Goal: Task Accomplishment & Management: Manage account settings

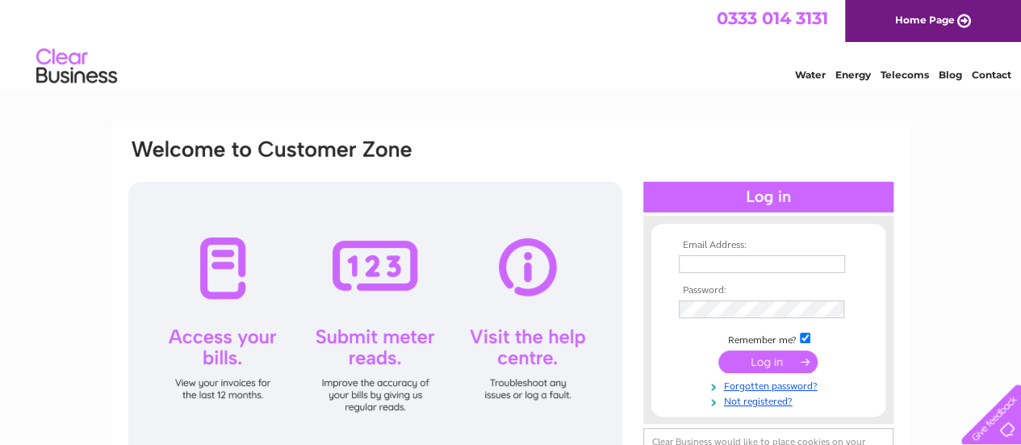
click at [780, 262] on input "text" at bounding box center [762, 264] width 166 height 18
type input "jacqueline.taylor@intertek.com"
click at [705, 324] on tbody "Email Address: jacqueline.taylor@intertek.com Password: Remember me?" at bounding box center [768, 324] width 187 height 169
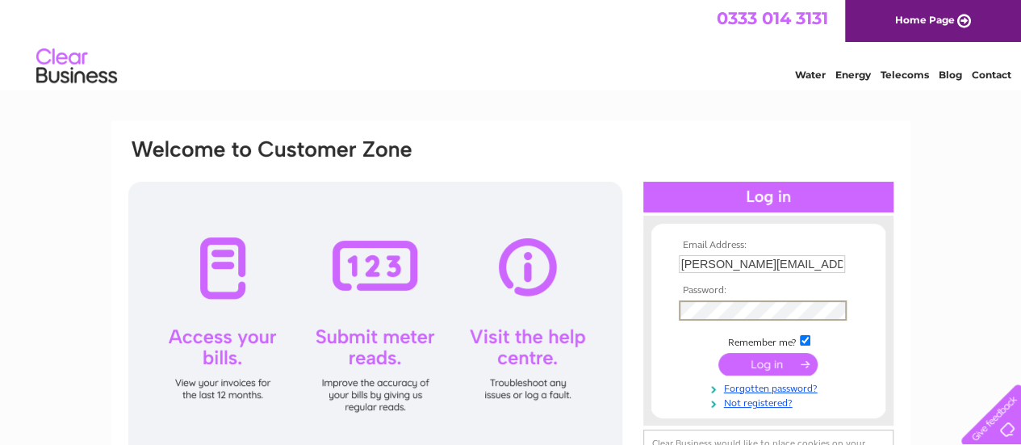
click at [718, 353] on input "submit" at bounding box center [767, 364] width 99 height 23
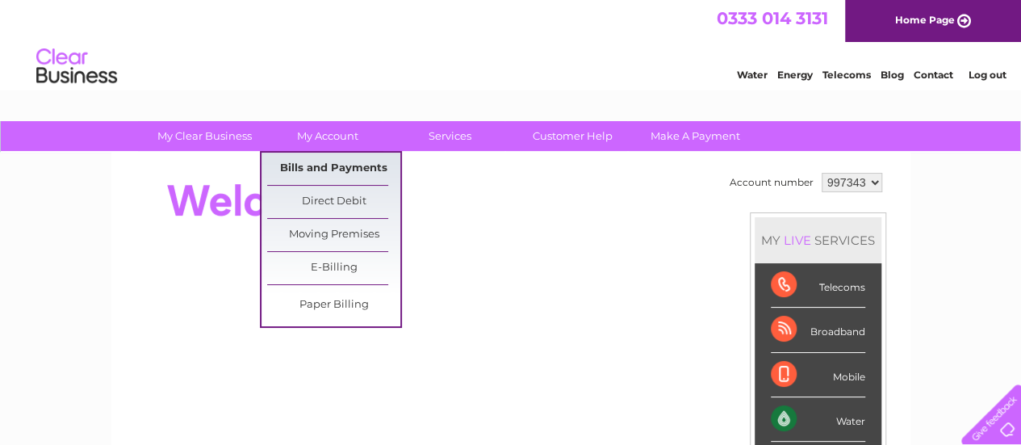
click at [334, 159] on link "Bills and Payments" at bounding box center [333, 169] width 133 height 32
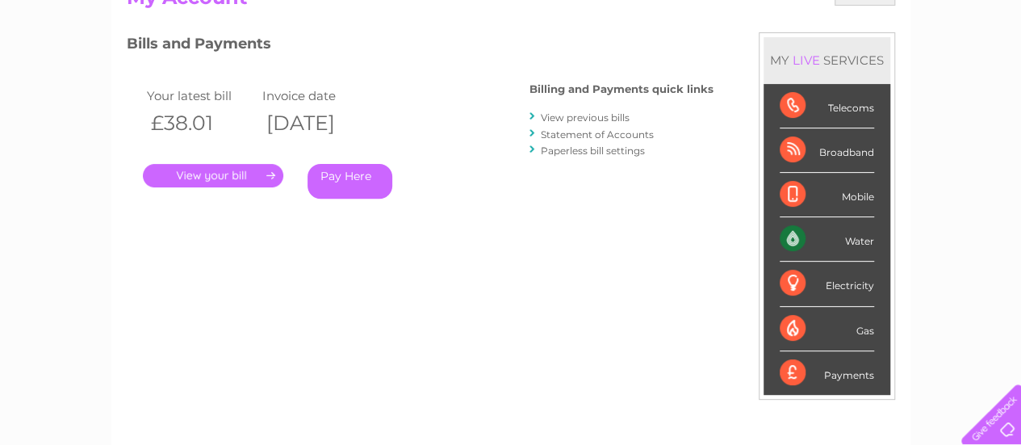
scroll to position [161, 0]
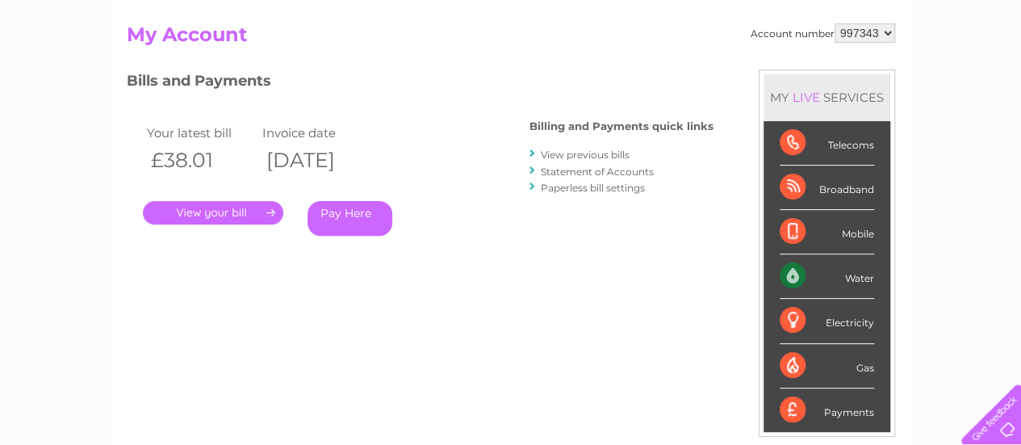
click at [592, 153] on link "View previous bills" at bounding box center [585, 154] width 89 height 12
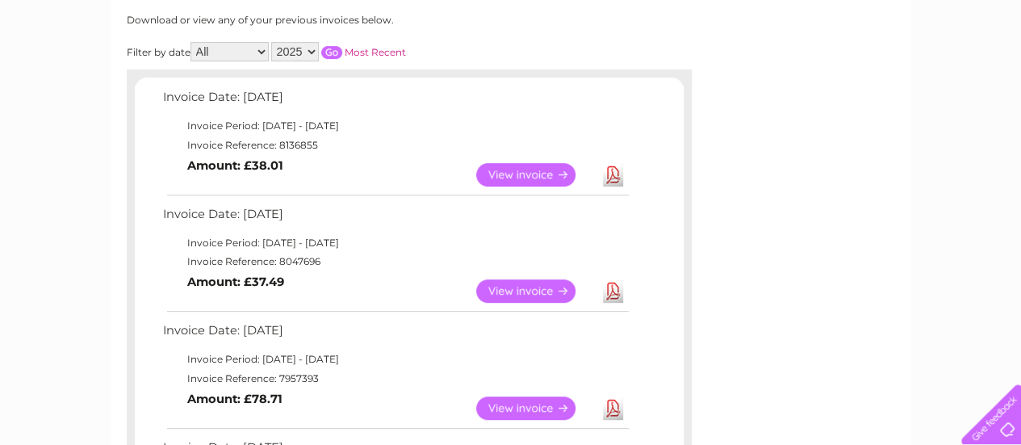
scroll to position [242, 0]
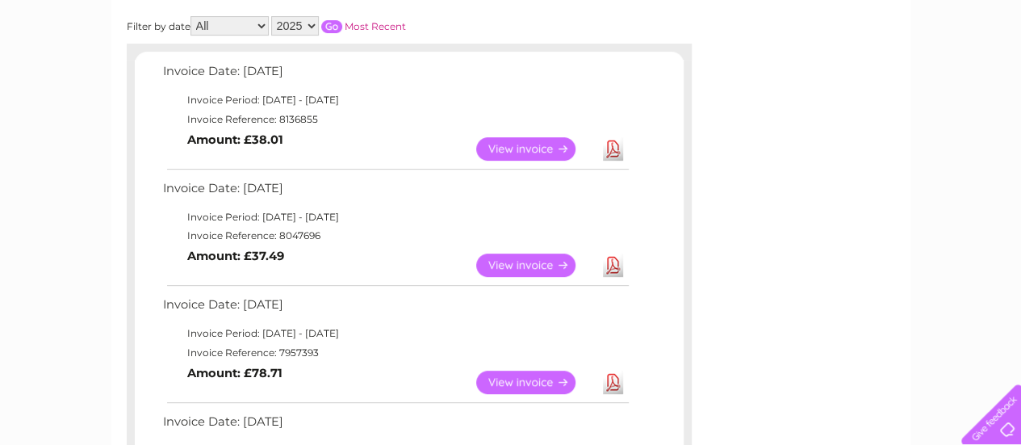
click at [540, 143] on link "View" at bounding box center [535, 148] width 119 height 23
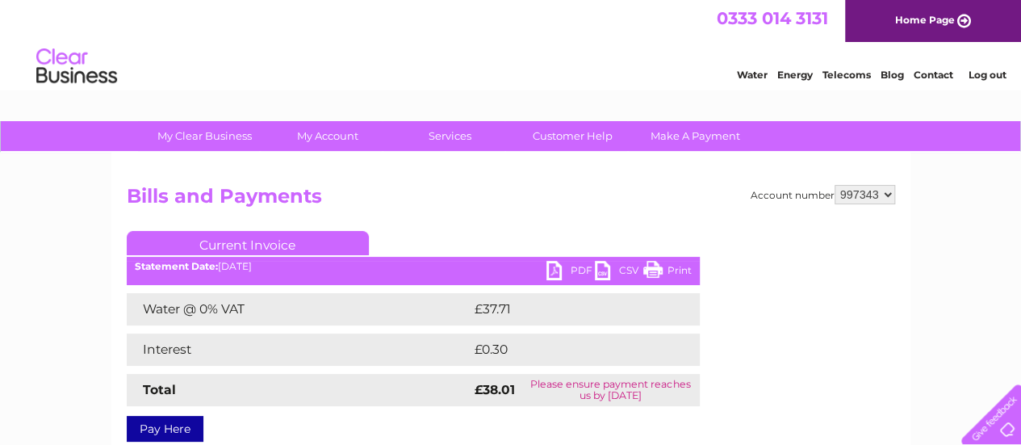
click at [567, 270] on link "PDF" at bounding box center [570, 272] width 48 height 23
